Goal: Find specific page/section: Find specific page/section

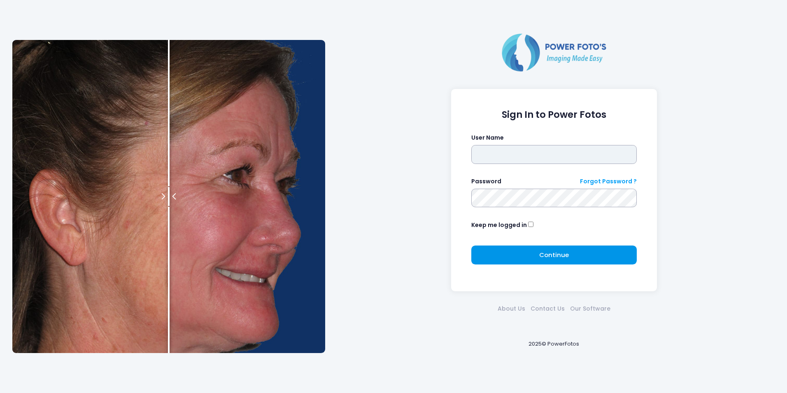
type input "****"
click at [532, 255] on button "Continue Please wait..." at bounding box center [555, 254] width 166 height 19
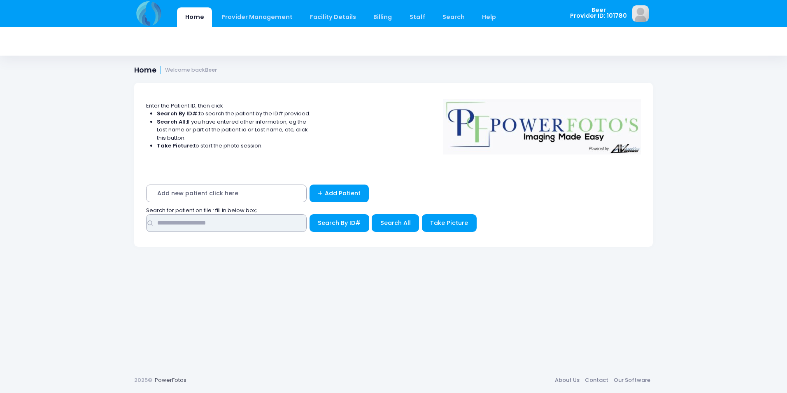
click at [275, 229] on input "text" at bounding box center [226, 223] width 161 height 18
type input "******"
click at [310, 214] on button "Search By ID#" at bounding box center [340, 223] width 60 height 18
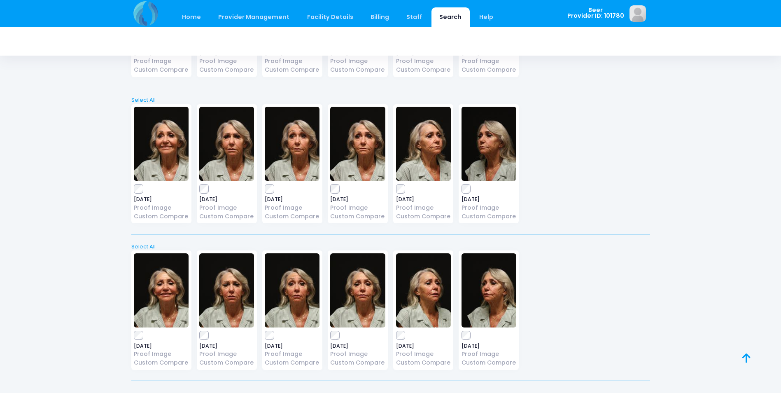
scroll to position [133, 0]
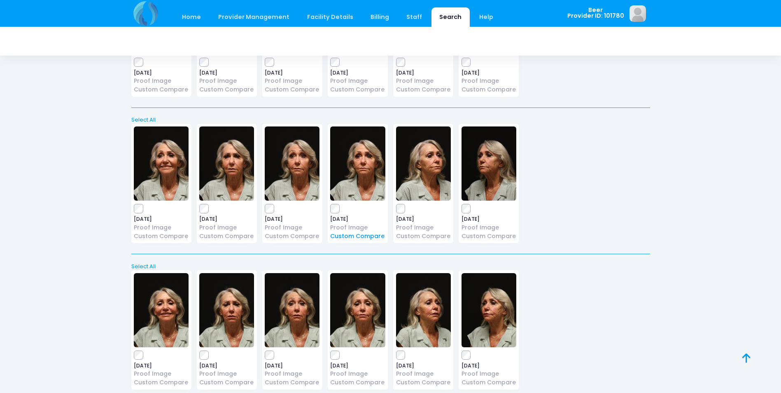
click at [350, 237] on link "Custom Compare" at bounding box center [357, 236] width 55 height 9
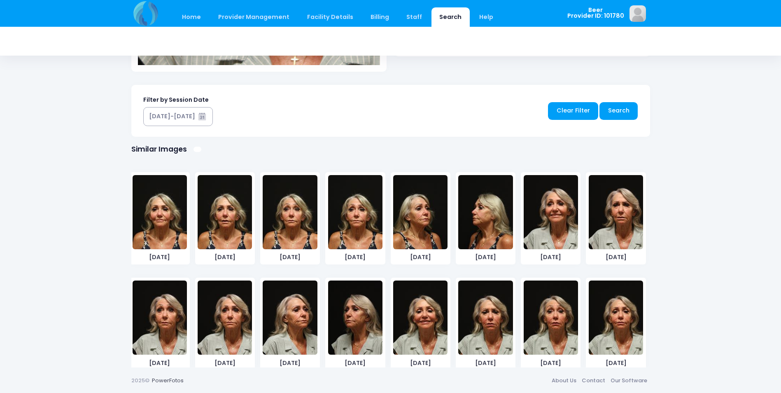
scroll to position [116, 0]
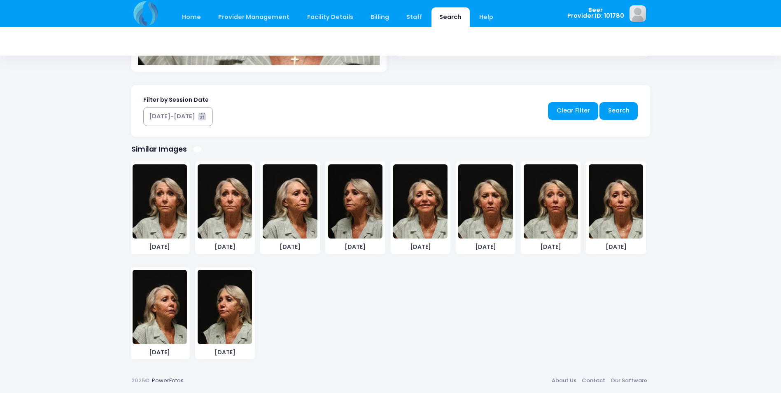
click at [622, 230] on img at bounding box center [616, 201] width 54 height 74
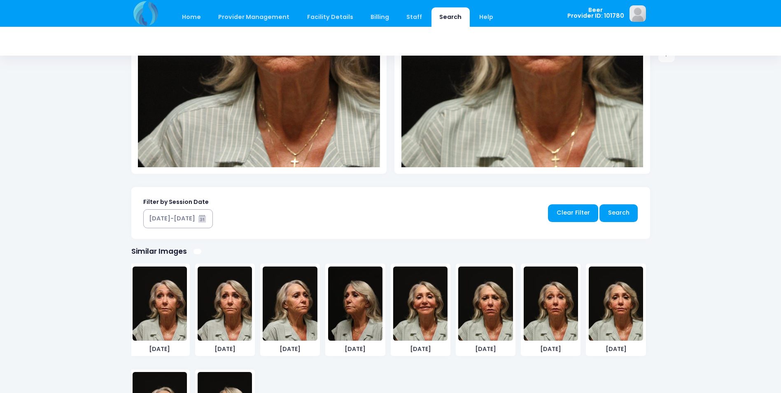
scroll to position [386, 0]
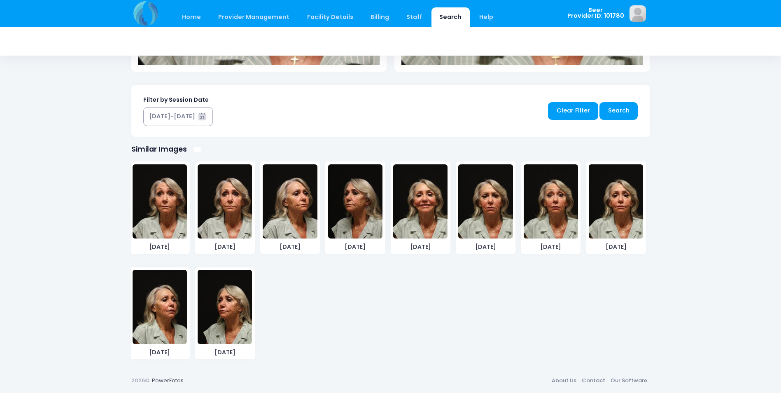
click at [238, 302] on img at bounding box center [225, 307] width 54 height 74
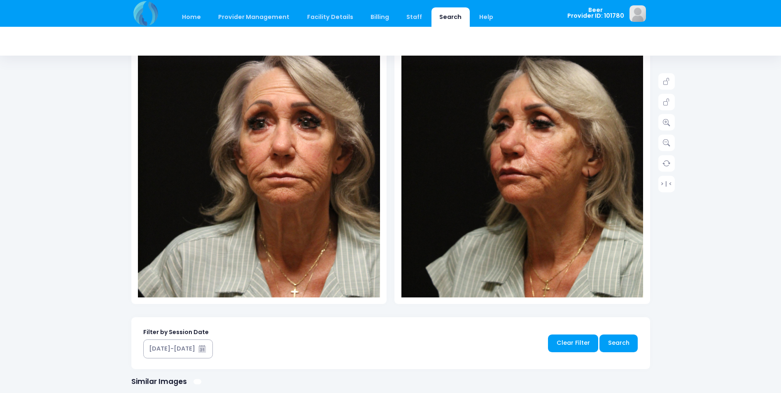
scroll to position [139, 0]
